Goal: Entertainment & Leisure: Consume media (video, audio)

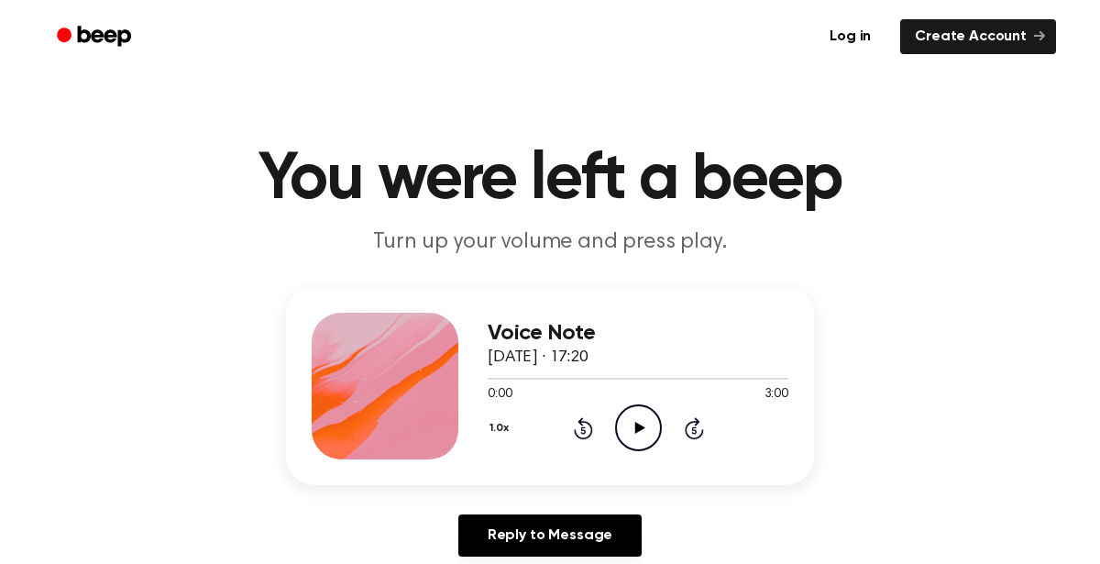
click at [629, 424] on icon "Play Audio" at bounding box center [638, 427] width 47 height 47
click at [642, 437] on icon "Pause Audio" at bounding box center [638, 427] width 47 height 47
click at [642, 437] on icon "Play Audio" at bounding box center [638, 427] width 47 height 47
click at [642, 437] on icon "Pause Audio" at bounding box center [638, 427] width 47 height 47
click at [642, 437] on icon "Play Audio" at bounding box center [638, 427] width 47 height 47
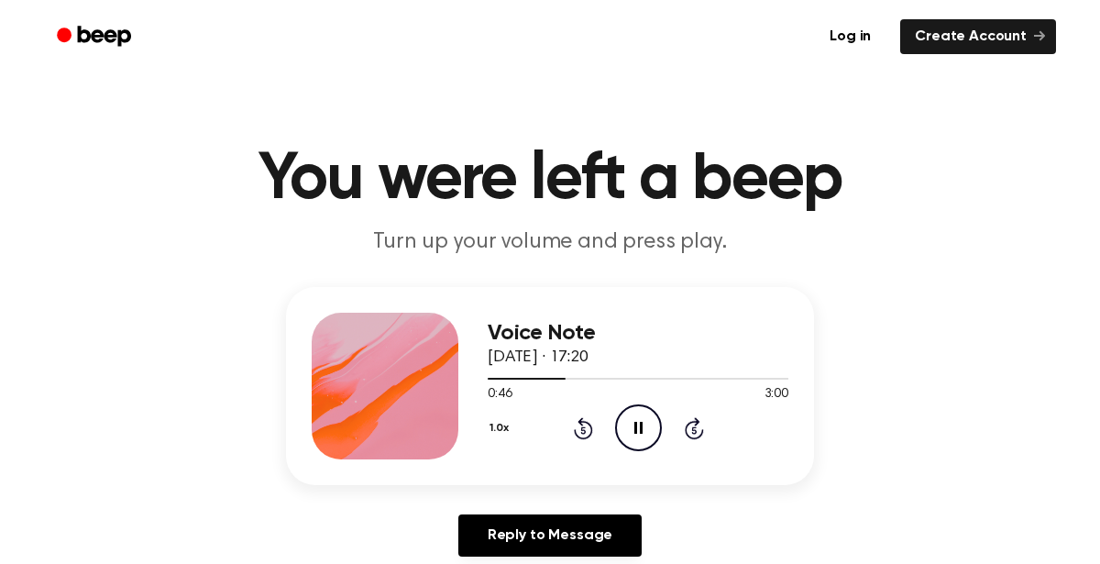
click at [642, 437] on icon "Pause Audio" at bounding box center [638, 427] width 47 height 47
click at [642, 437] on icon "Play Audio" at bounding box center [638, 427] width 47 height 47
click at [629, 420] on icon "Pause Audio" at bounding box center [638, 427] width 47 height 47
click at [629, 420] on icon "Play Audio" at bounding box center [638, 427] width 47 height 47
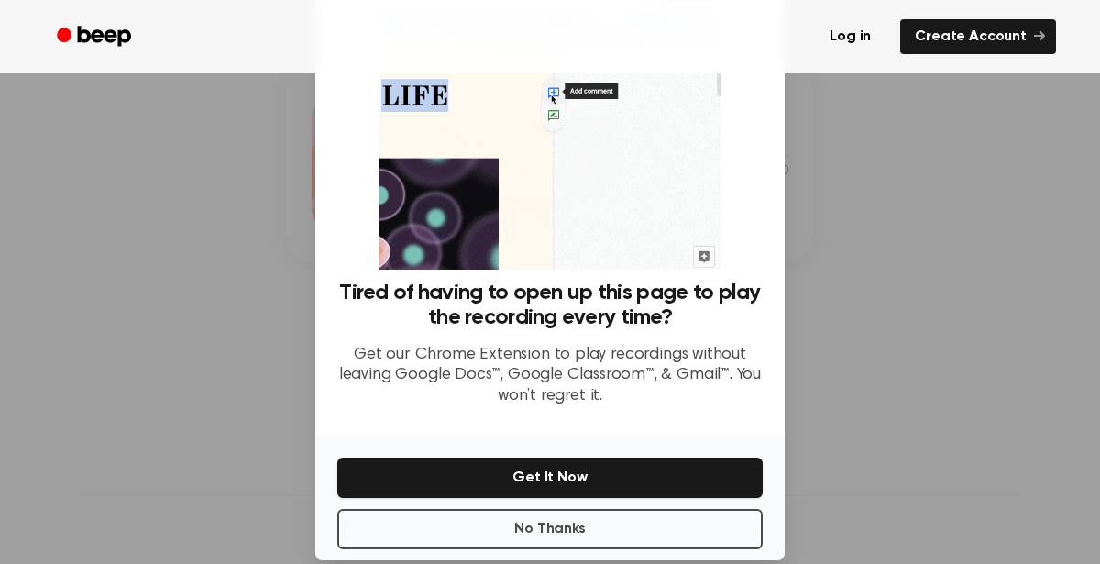
scroll to position [103, 0]
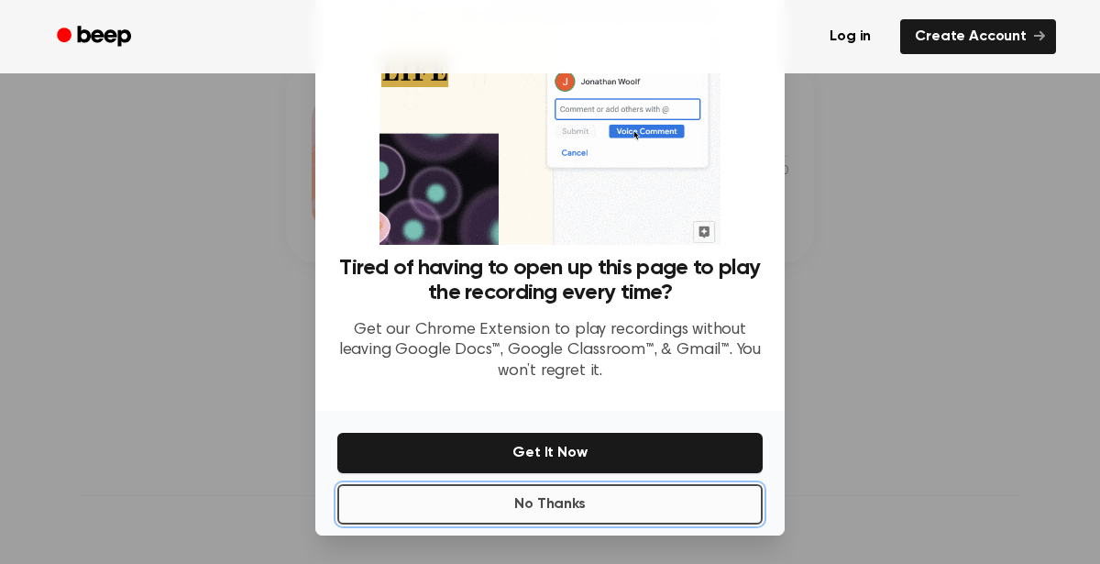
click at [547, 513] on button "No Thanks" at bounding box center [549, 504] width 425 height 40
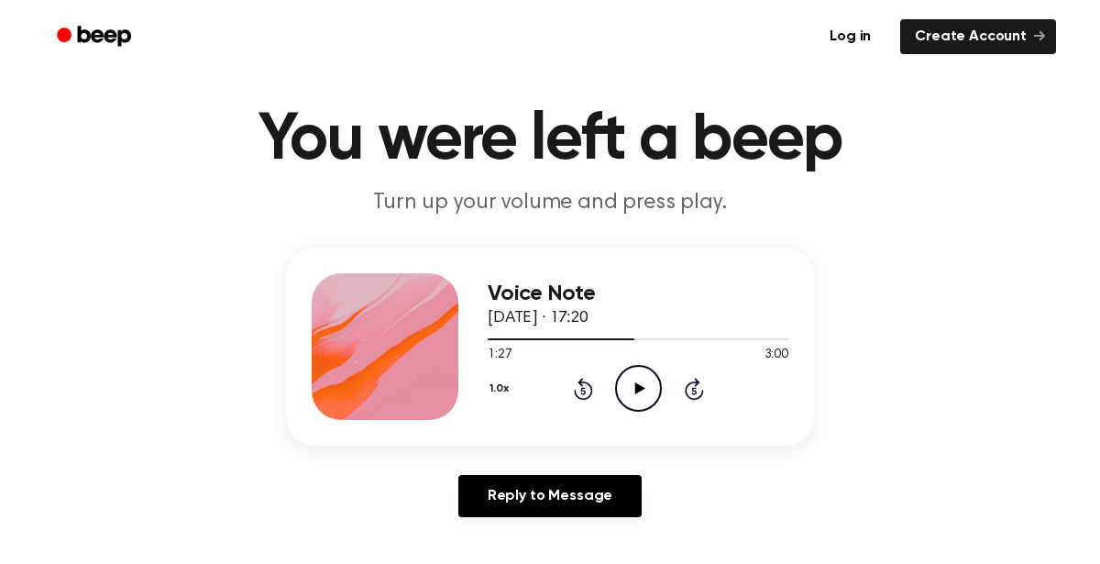
scroll to position [38, 0]
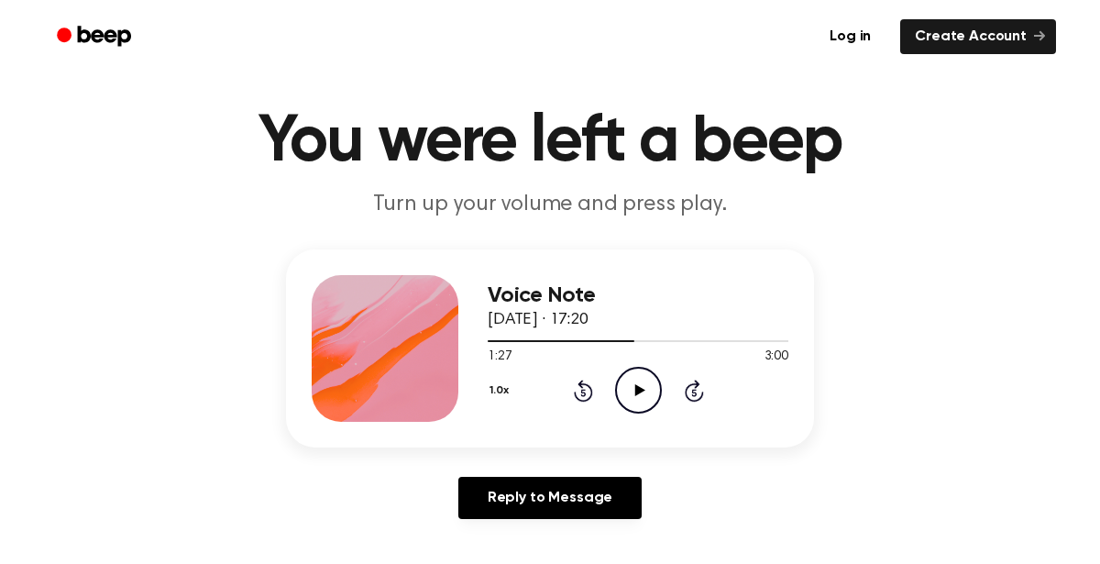
click at [634, 388] on icon "Play Audio" at bounding box center [638, 390] width 47 height 47
click at [634, 388] on icon at bounding box center [638, 390] width 8 height 12
click at [634, 388] on icon "Play Audio" at bounding box center [638, 390] width 47 height 47
click at [634, 388] on icon at bounding box center [638, 390] width 8 height 12
click at [634, 388] on icon "Play Audio" at bounding box center [638, 390] width 47 height 47
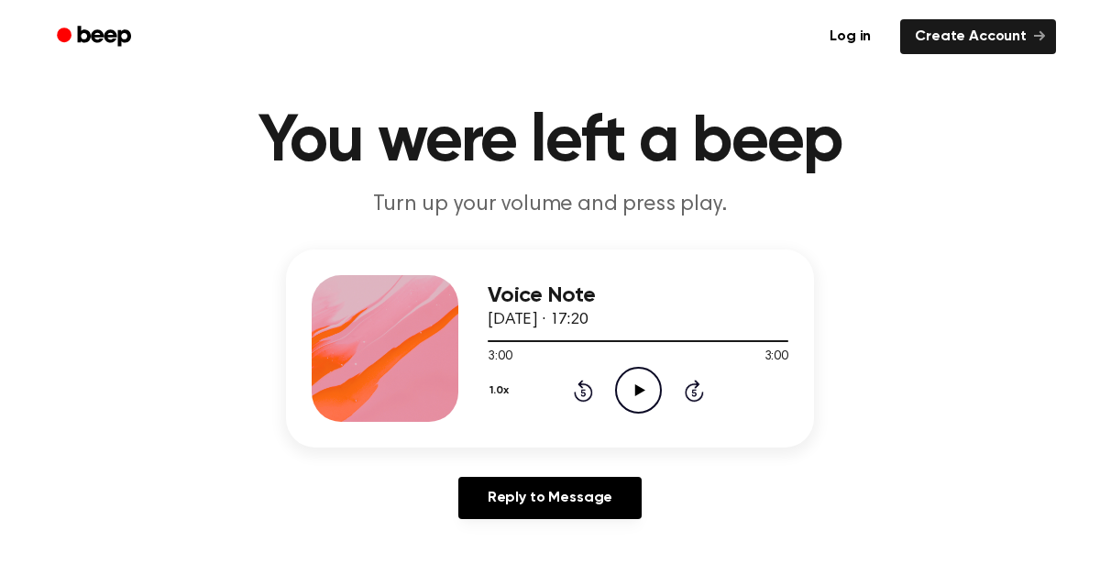
click at [584, 386] on icon "Rewind 5 seconds" at bounding box center [583, 391] width 20 height 24
click at [637, 390] on icon at bounding box center [639, 390] width 10 height 12
click at [630, 381] on icon "Pause Audio" at bounding box center [638, 390] width 47 height 47
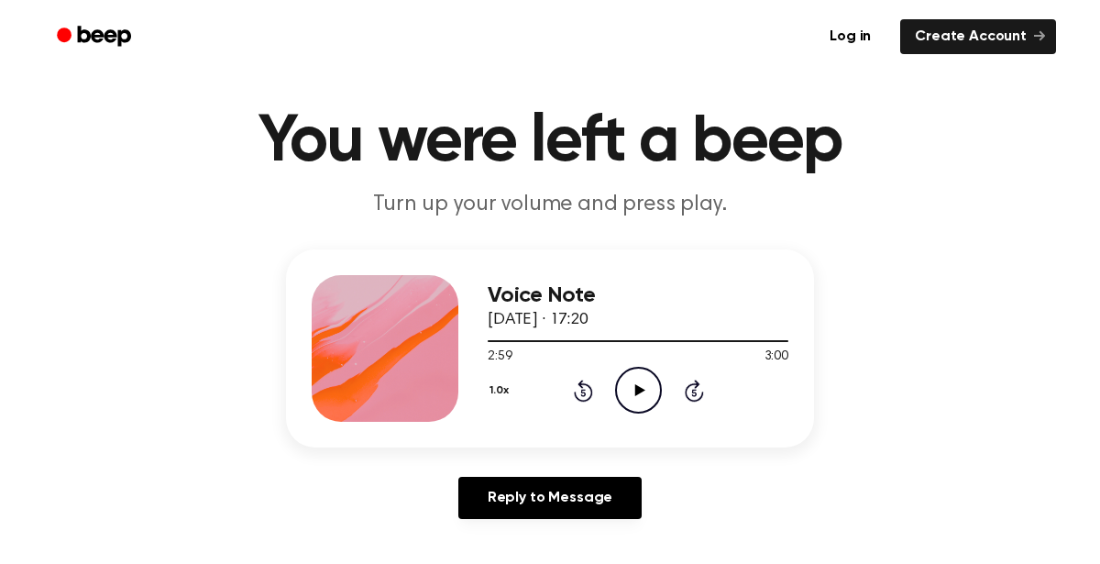
click at [630, 381] on icon "Play Audio" at bounding box center [638, 390] width 47 height 47
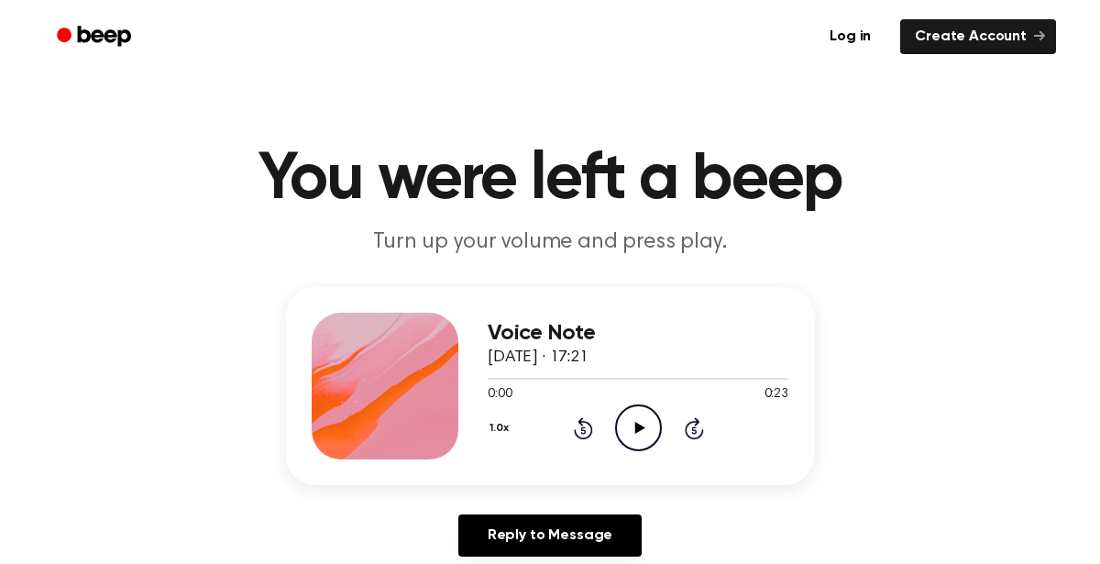
click at [632, 421] on icon "Play Audio" at bounding box center [638, 427] width 47 height 47
